Goal: Find specific page/section

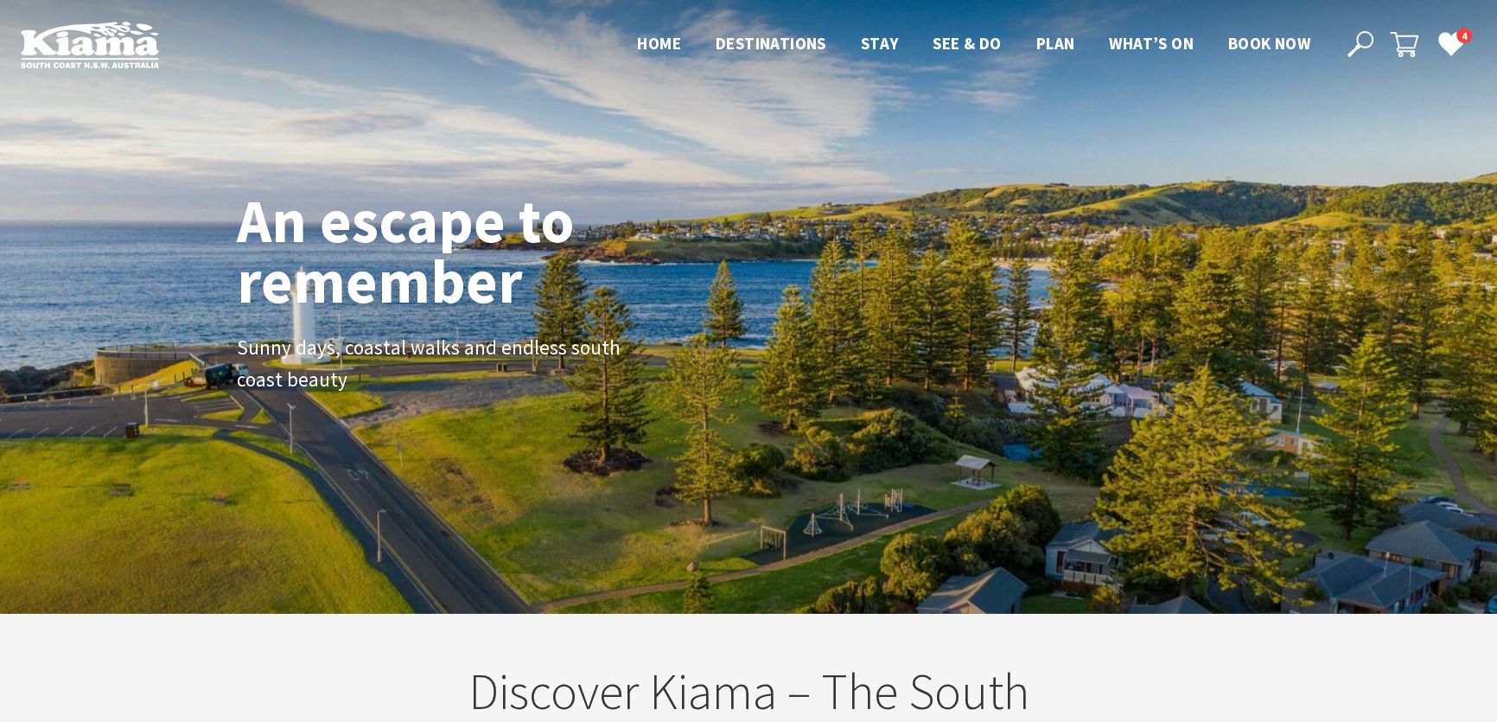
scroll to position [9, 9]
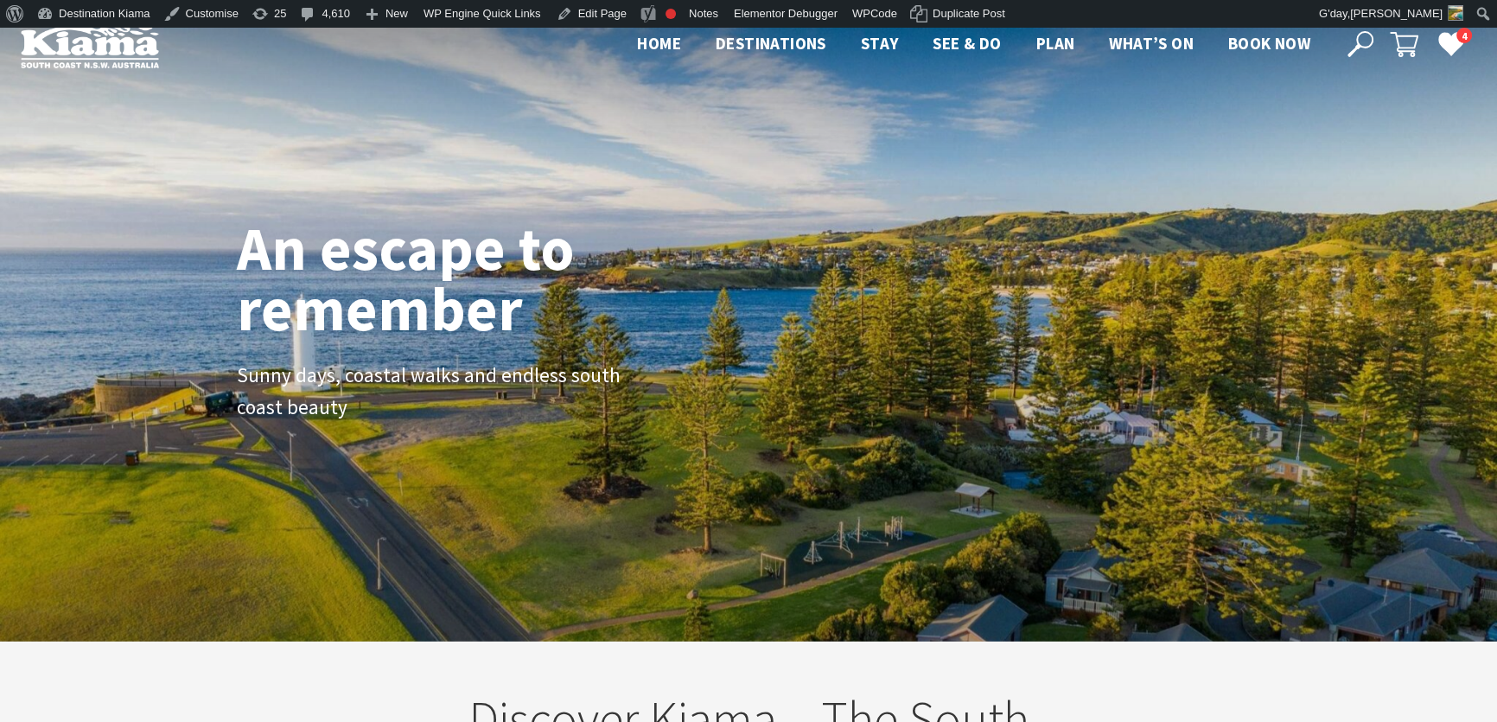
click at [1361, 38] on icon at bounding box center [1361, 44] width 26 height 26
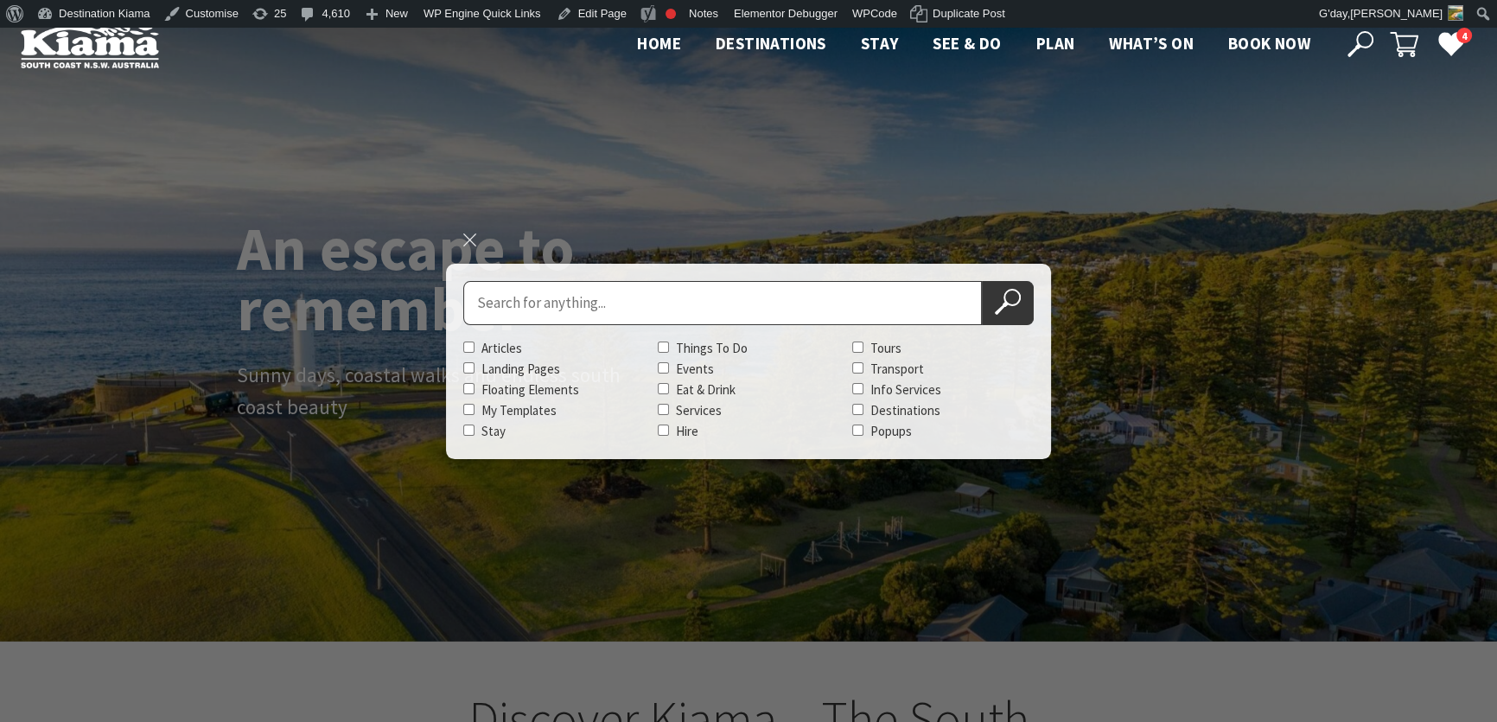
scroll to position [279, 1509]
type input "Native Cafe Kiama"
click at [982, 281] on button "Search Now" at bounding box center [1008, 303] width 52 height 44
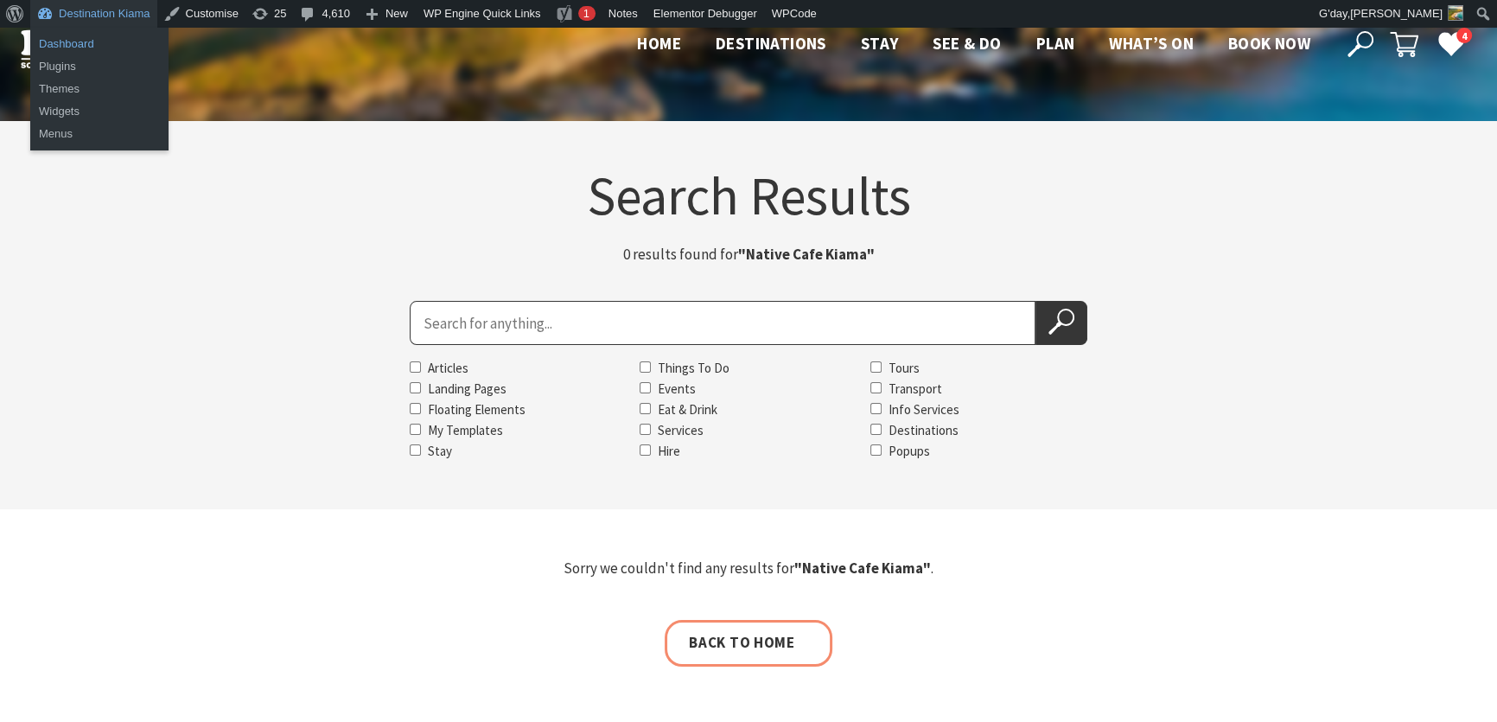
click at [64, 39] on link "Dashboard" at bounding box center [99, 44] width 138 height 22
